Goal: Task Accomplishment & Management: Complete application form

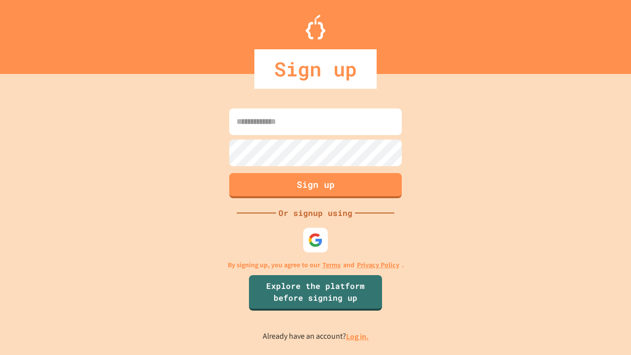
click at [358, 336] on link "Log in." at bounding box center [357, 336] width 23 height 10
